Goal: Task Accomplishment & Management: Manage account settings

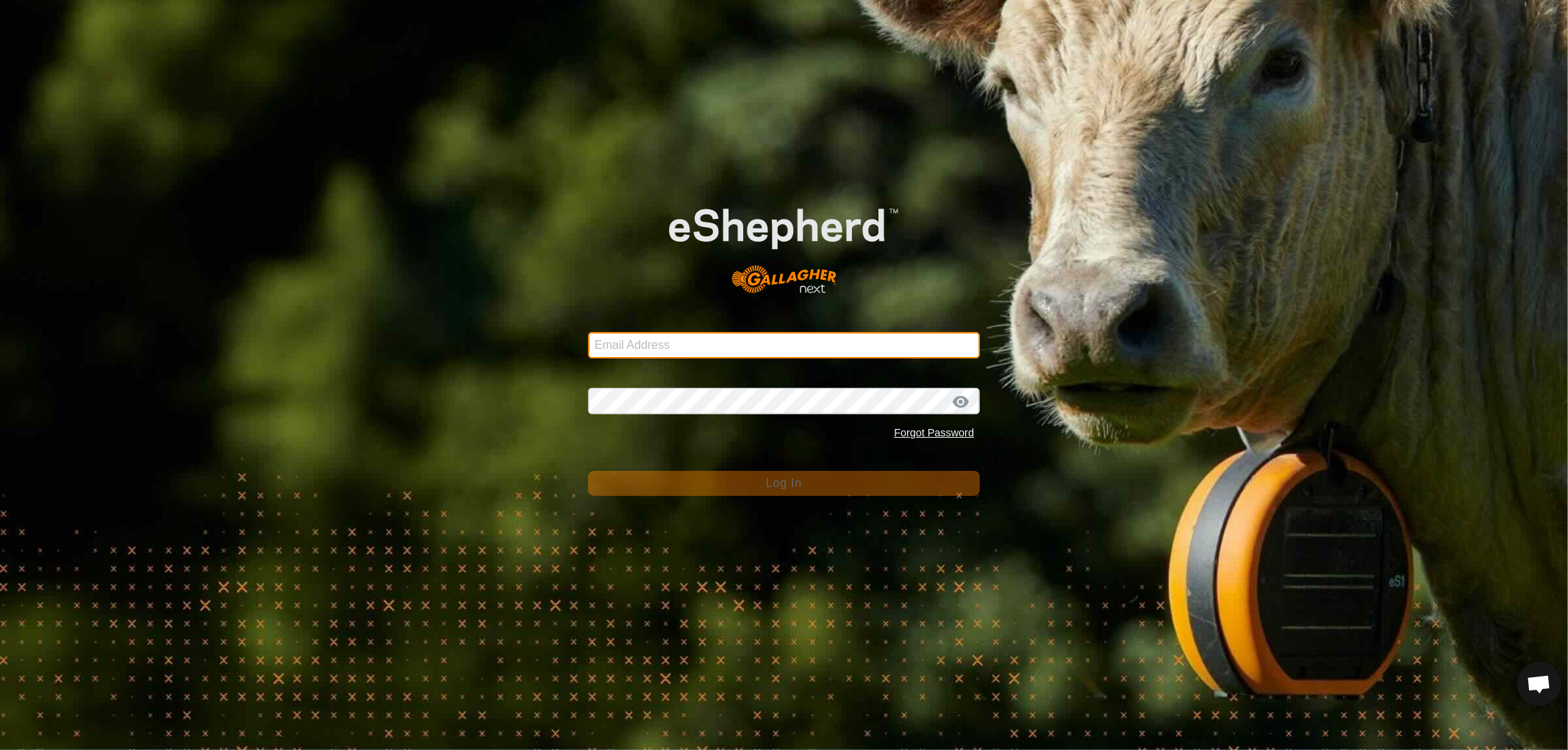
click at [660, 350] on input "Email Address" at bounding box center [784, 345] width 392 height 26
type input "nickkunec@gmail.com"
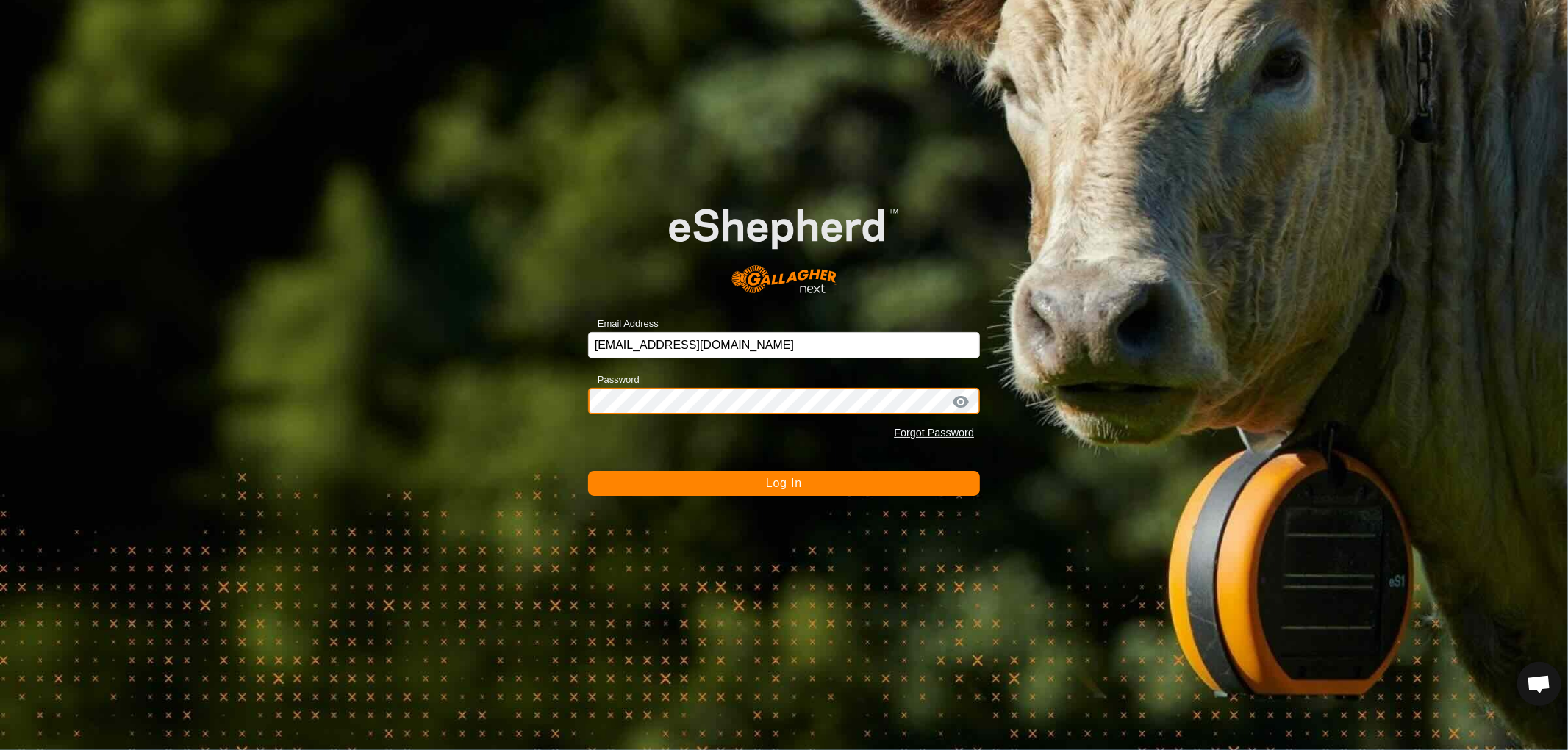
click at [589, 471] on button "Log In" at bounding box center [784, 483] width 392 height 25
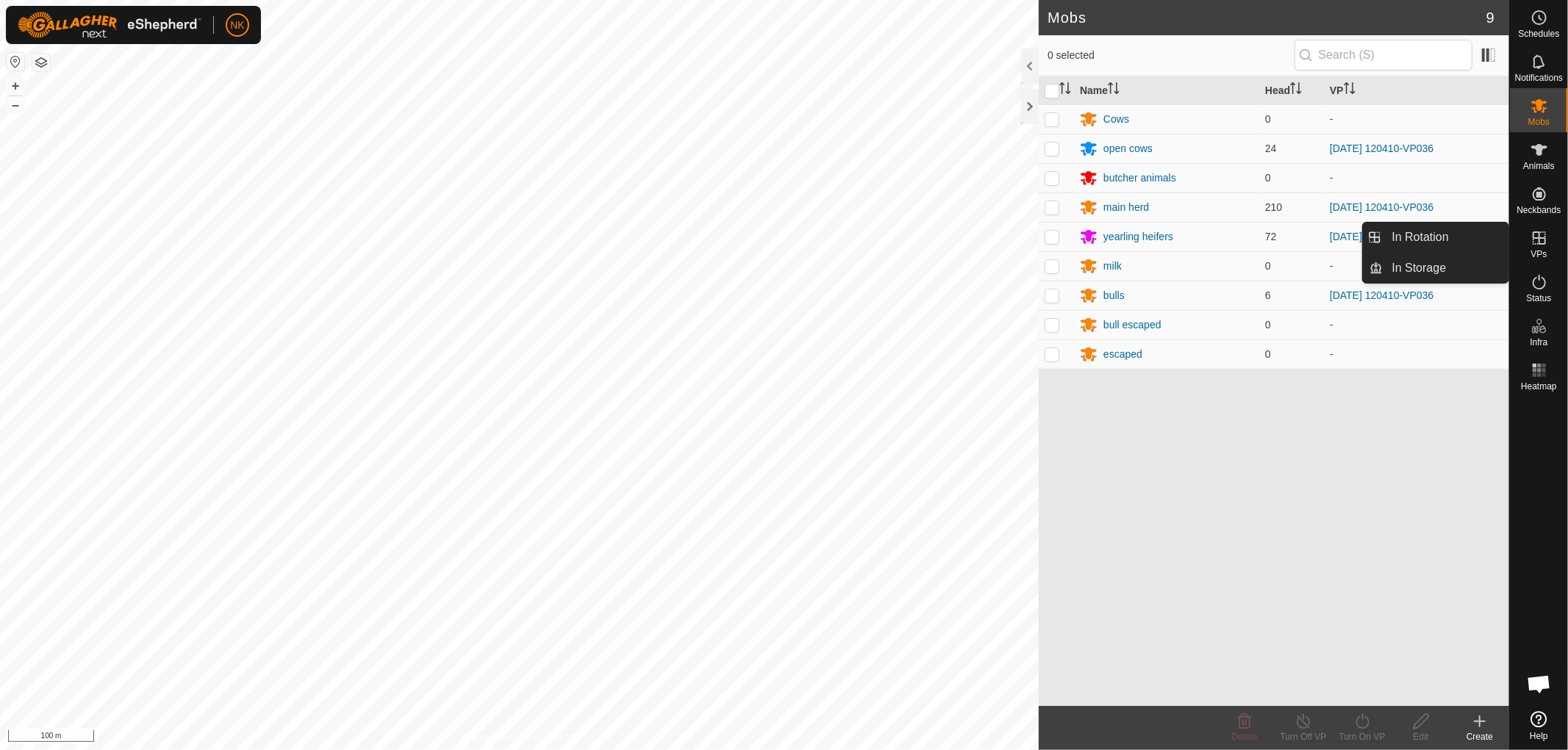
click at [1541, 247] on es-virtualpaddocks-svg-icon at bounding box center [1539, 238] width 26 height 24
click at [1452, 244] on link "In Rotation" at bounding box center [1447, 238] width 126 height 30
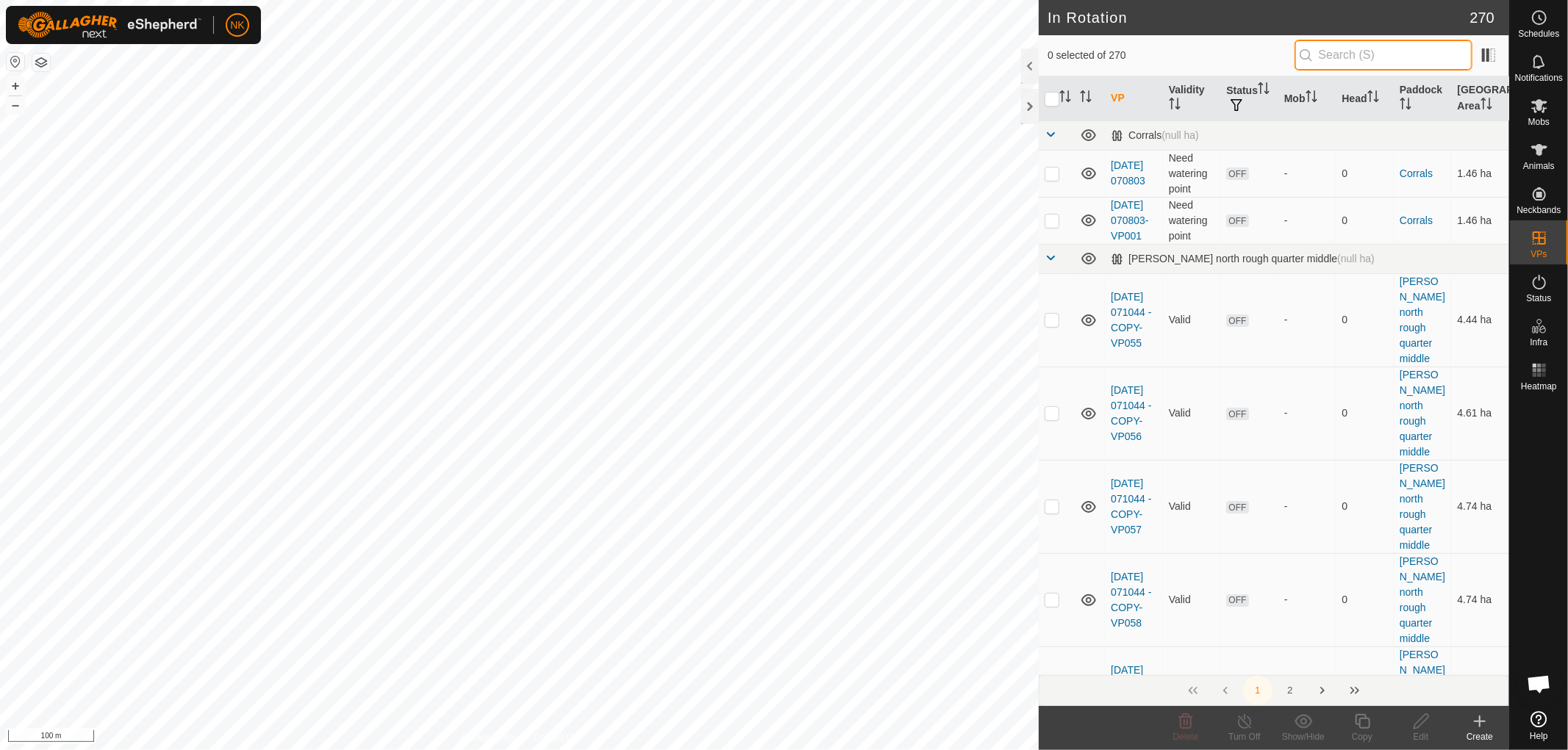
click at [1364, 42] on input "text" at bounding box center [1383, 55] width 178 height 31
click at [1545, 288] on icon at bounding box center [1539, 282] width 18 height 18
click at [1535, 283] on icon at bounding box center [1539, 282] width 18 height 18
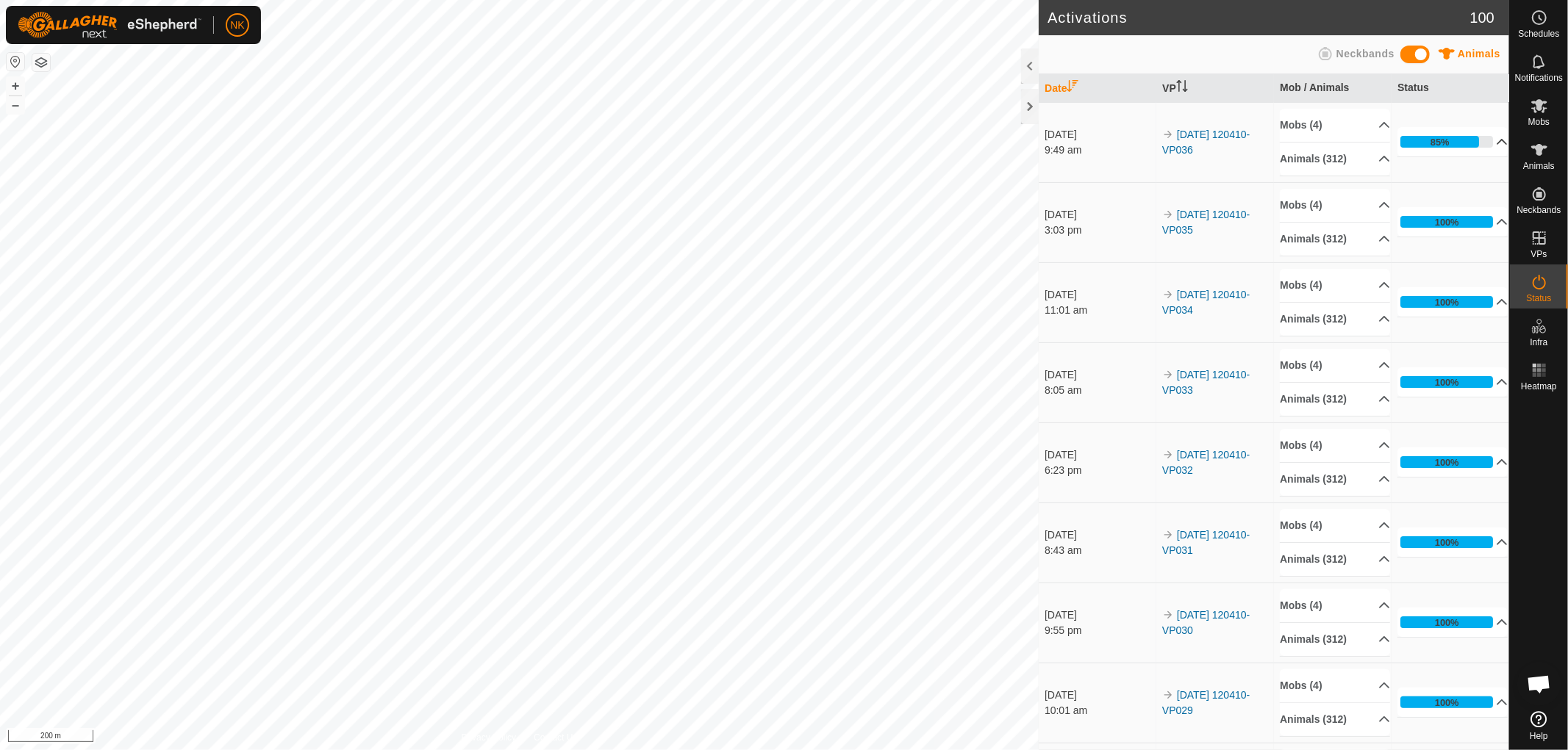
click at [1442, 149] on p-accordion-header "85%" at bounding box center [1452, 141] width 110 height 30
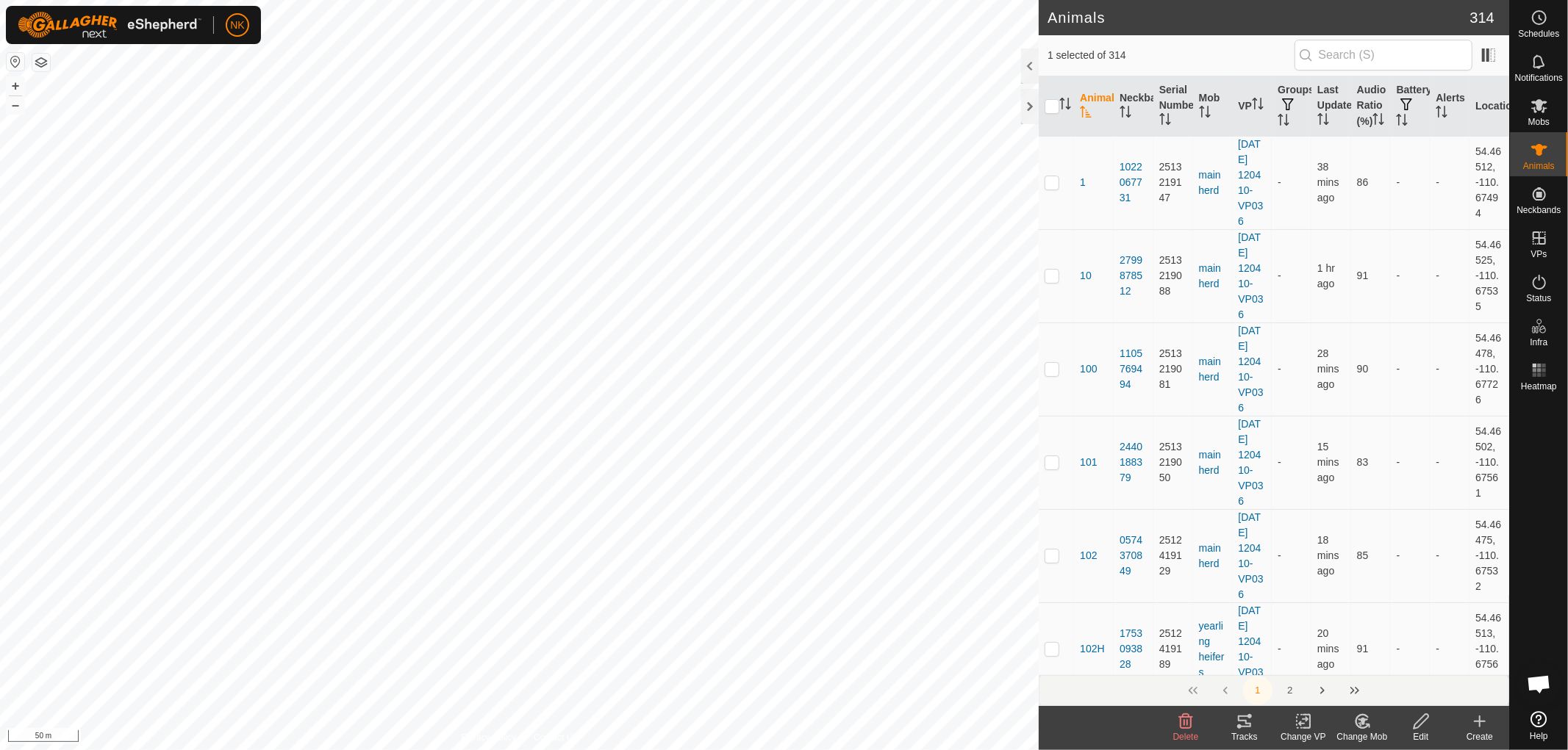
click at [1535, 157] on icon at bounding box center [1539, 150] width 18 height 18
click at [1372, 57] on input "text" at bounding box center [1383, 55] width 178 height 31
click at [1366, 53] on input "61" at bounding box center [1383, 55] width 178 height 31
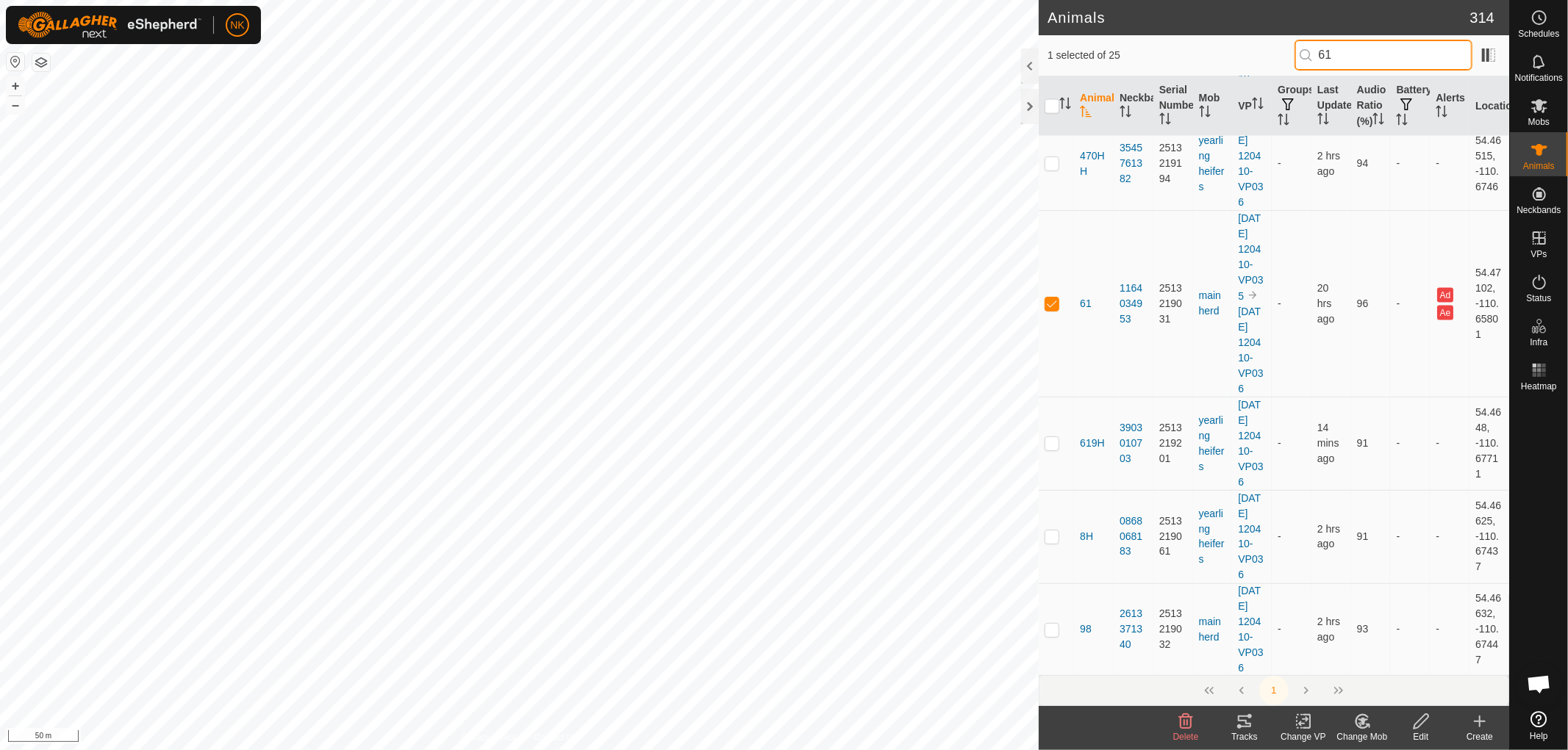
scroll to position [1997, 0]
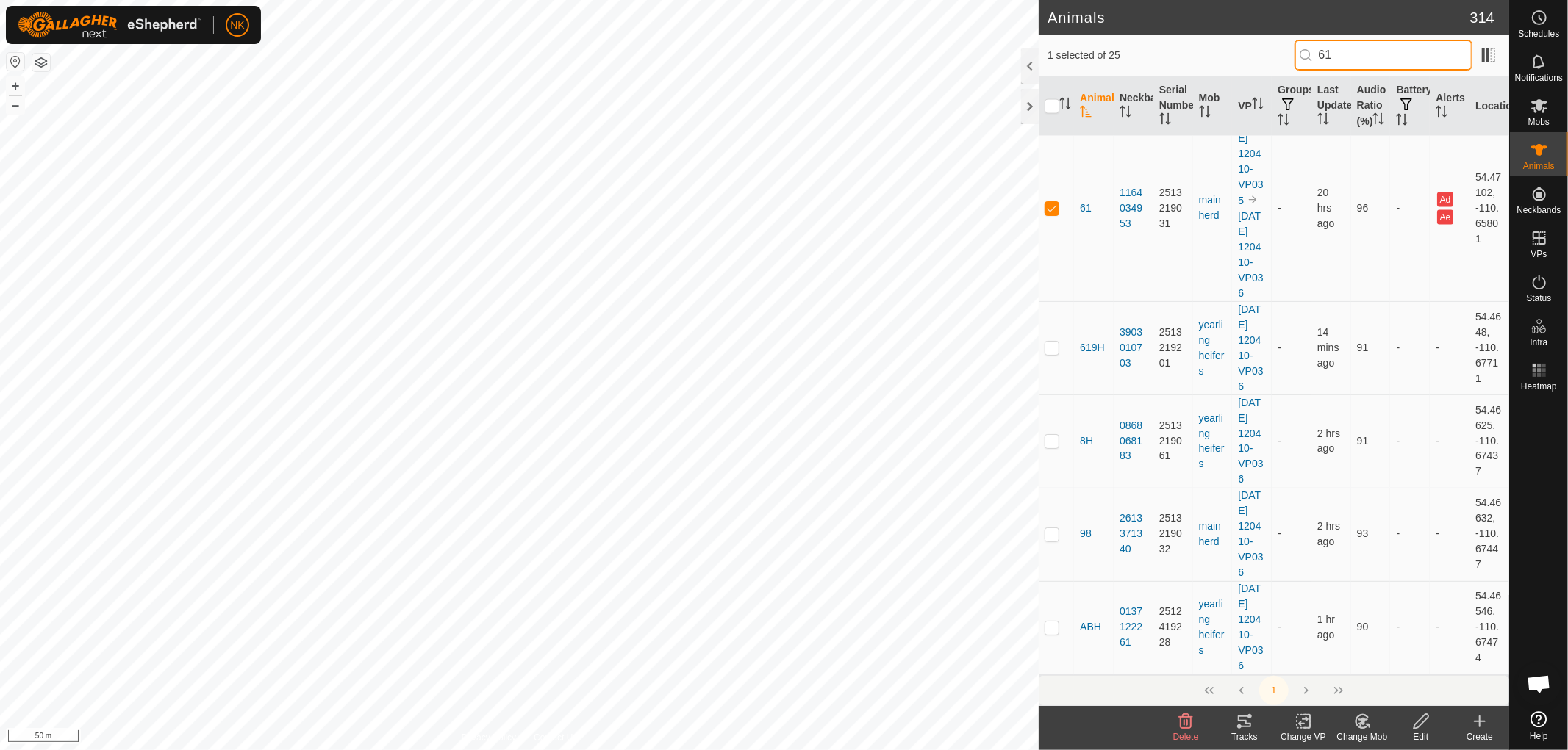
type input "61"
click at [1187, 725] on icon at bounding box center [1186, 721] width 18 height 18
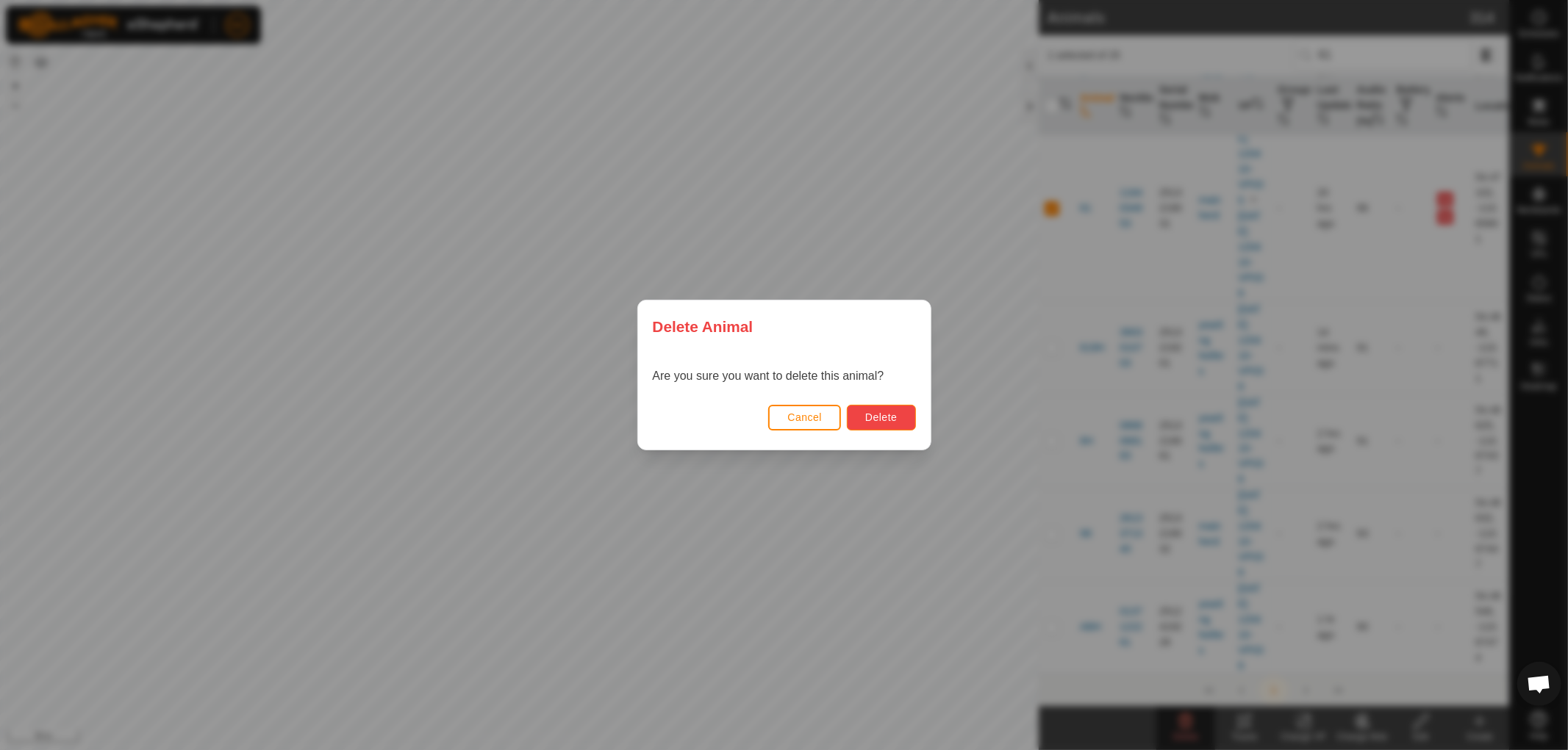
click at [892, 421] on span "Delete" at bounding box center [881, 417] width 32 height 12
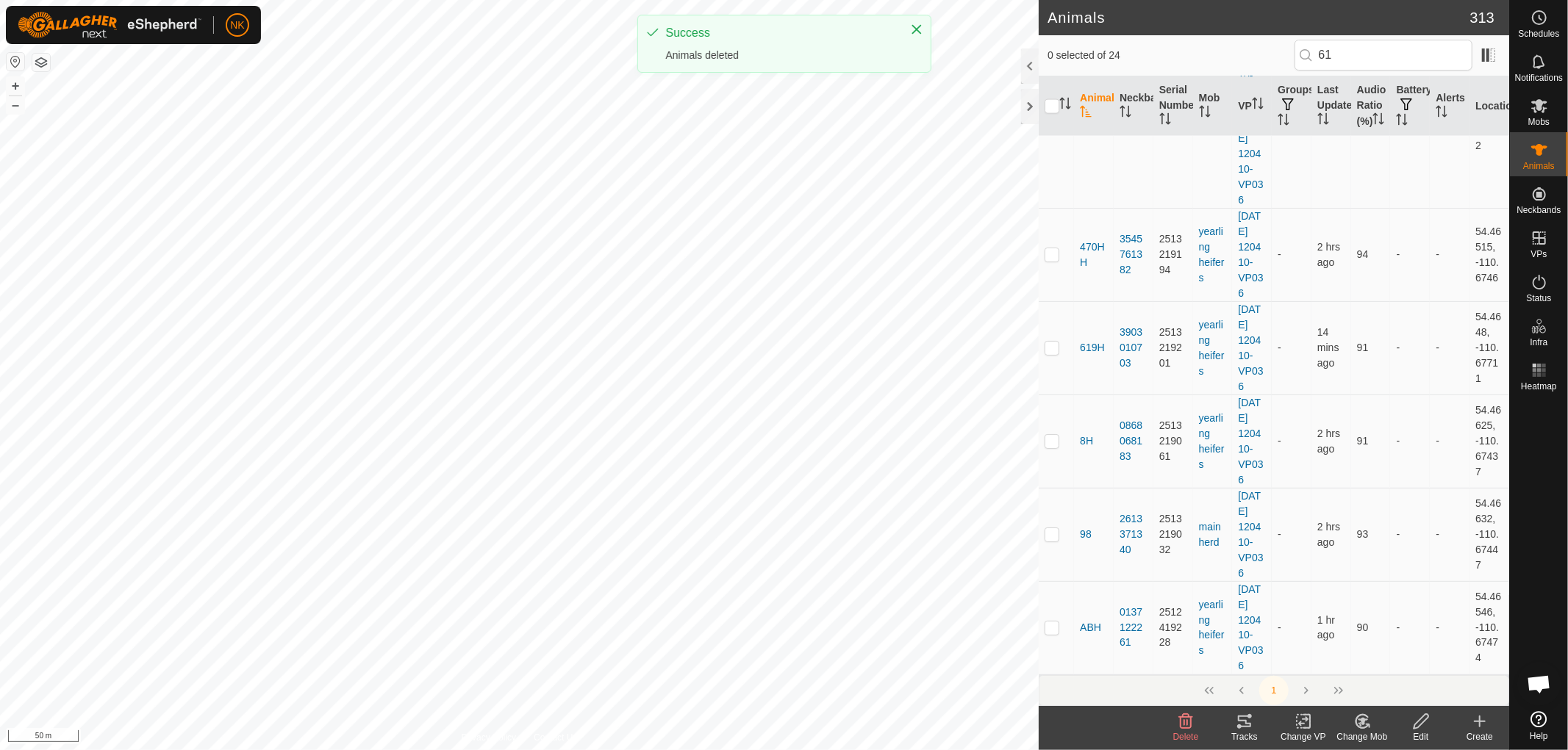
scroll to position [0, 0]
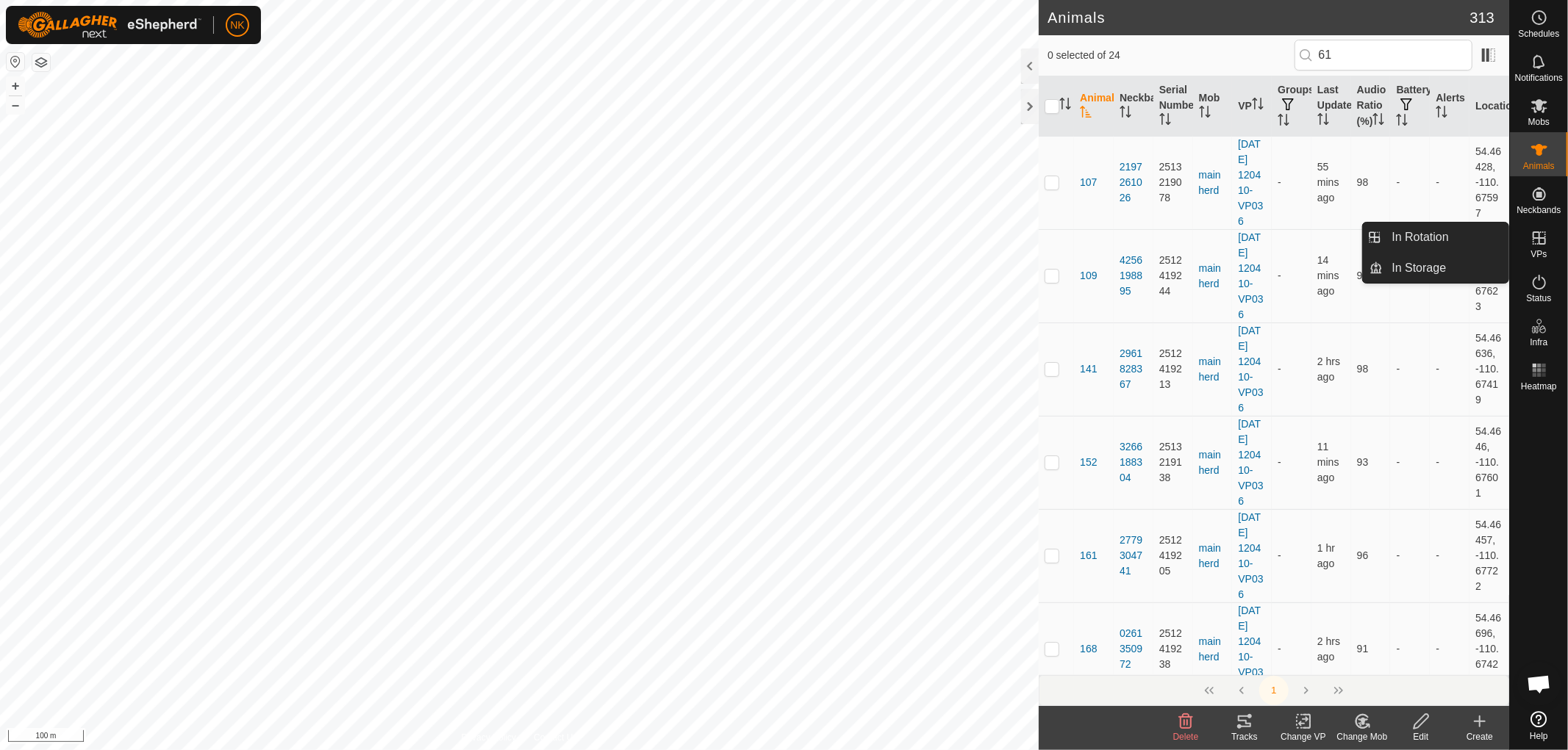
click at [1544, 240] on icon at bounding box center [1539, 238] width 18 height 18
click at [1410, 238] on link "In Rotation" at bounding box center [1447, 238] width 126 height 30
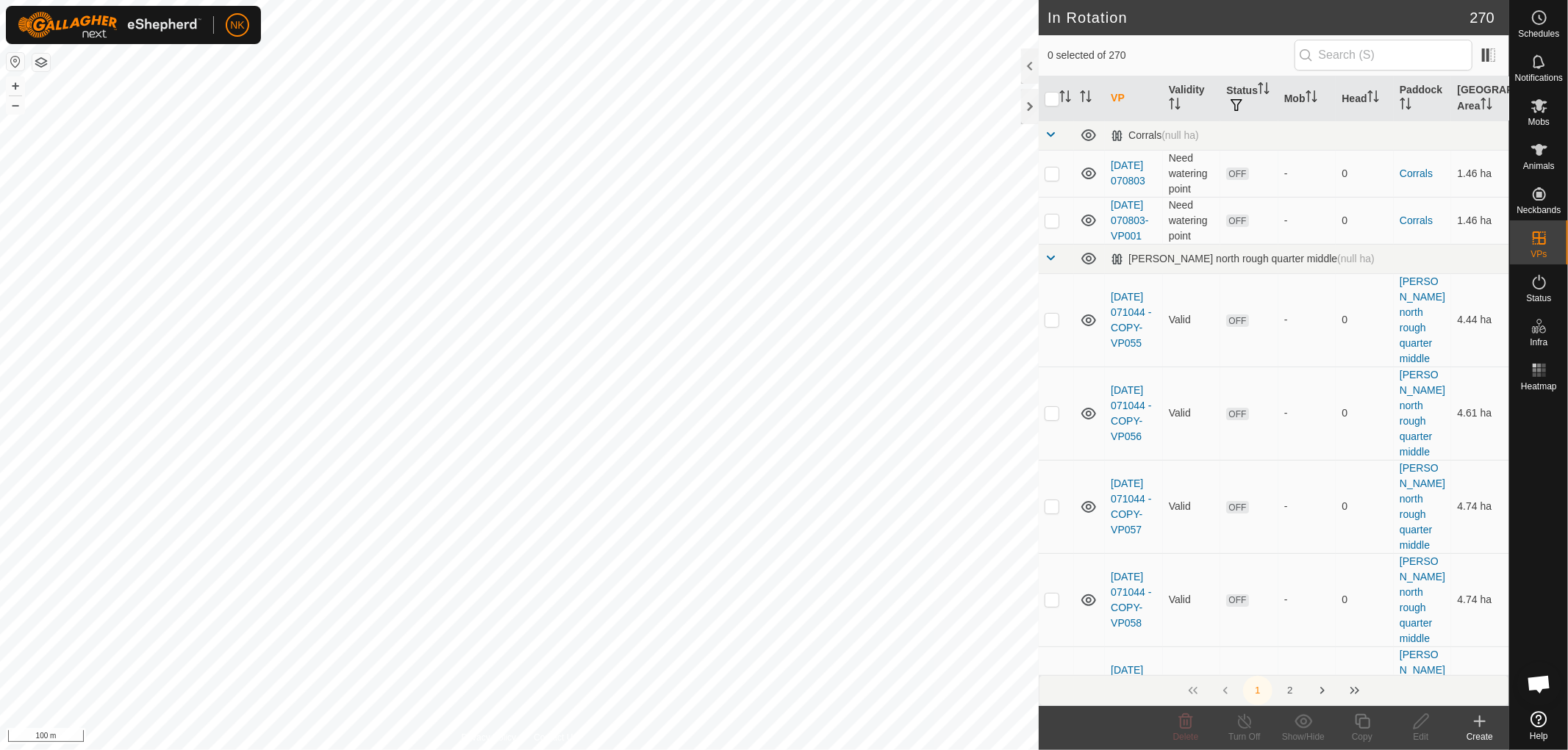
click at [1486, 726] on icon at bounding box center [1479, 721] width 18 height 18
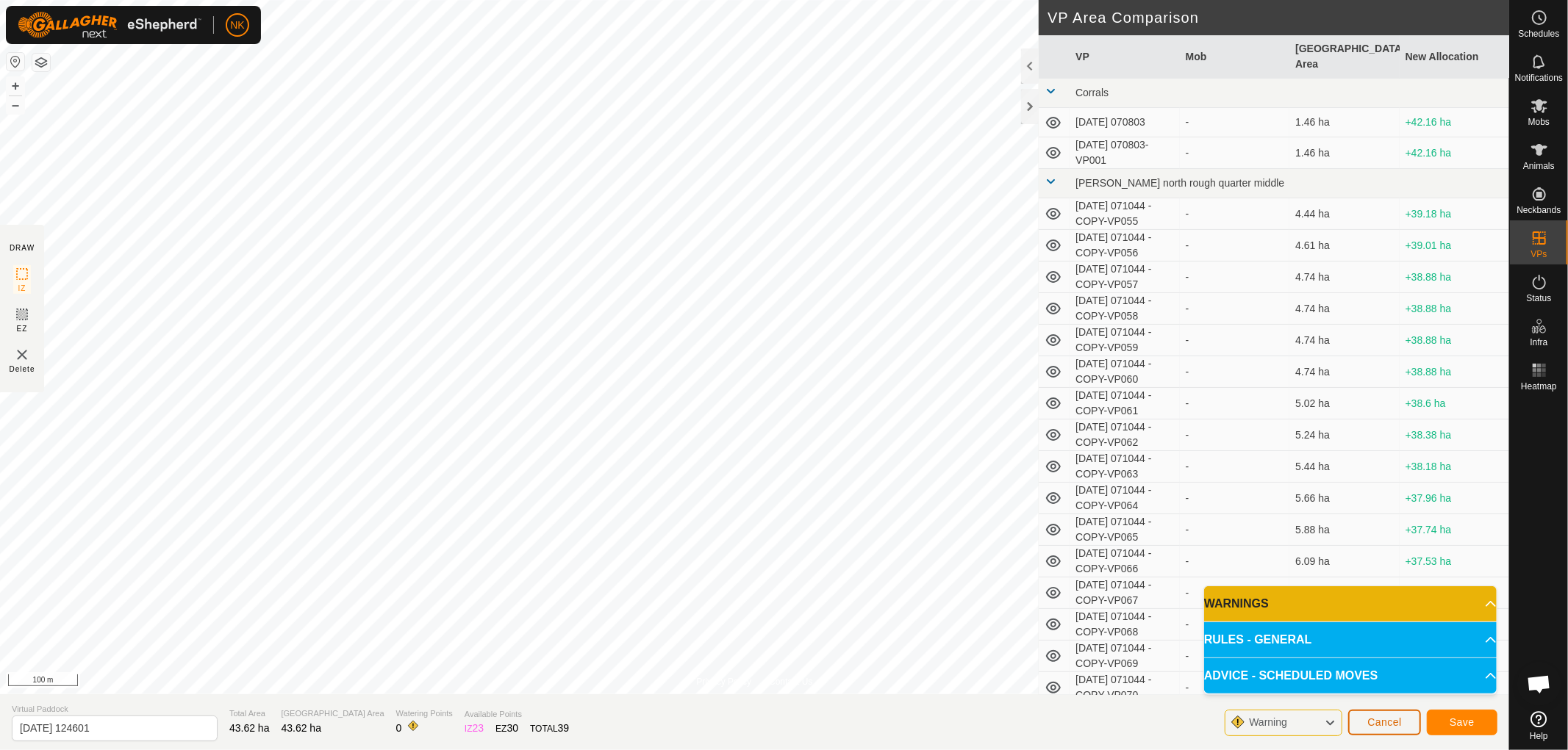
click at [1386, 726] on span "Cancel" at bounding box center [1385, 723] width 35 height 12
